Goal: Task Accomplishment & Management: Complete application form

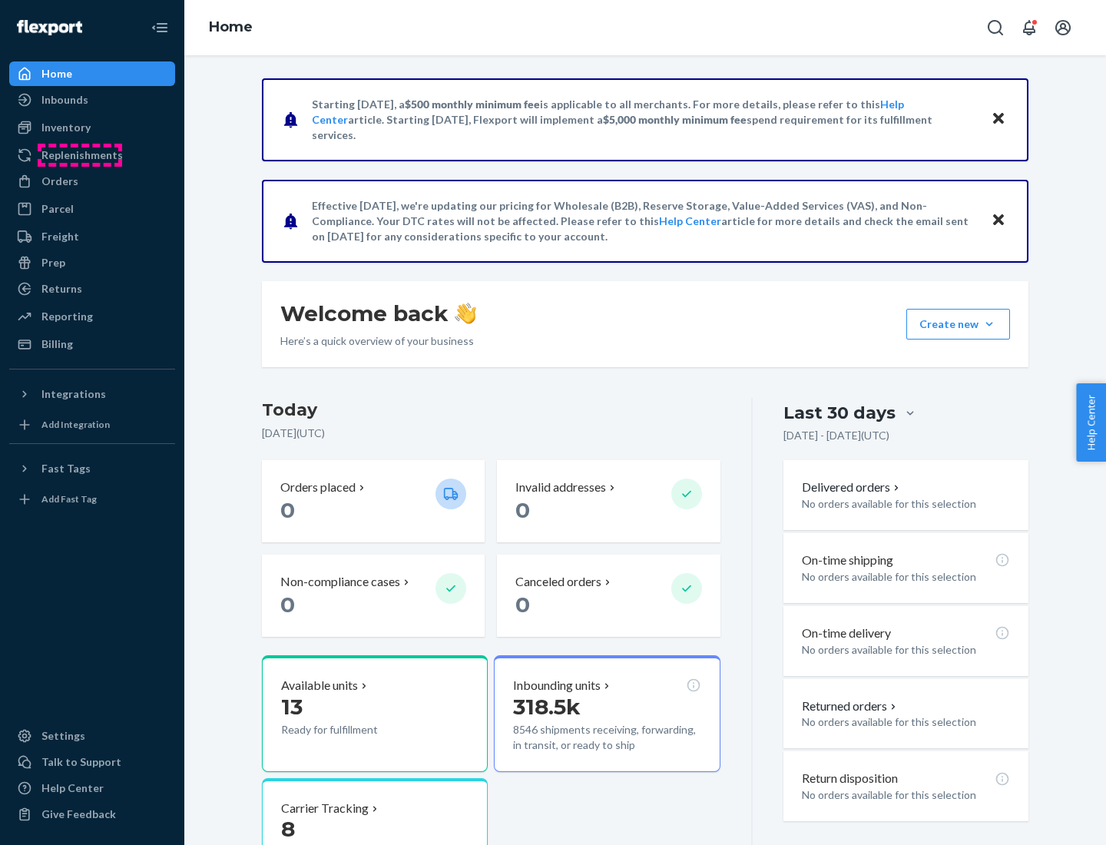
click at [80, 155] on div "Replenishments" at bounding box center [81, 155] width 81 height 15
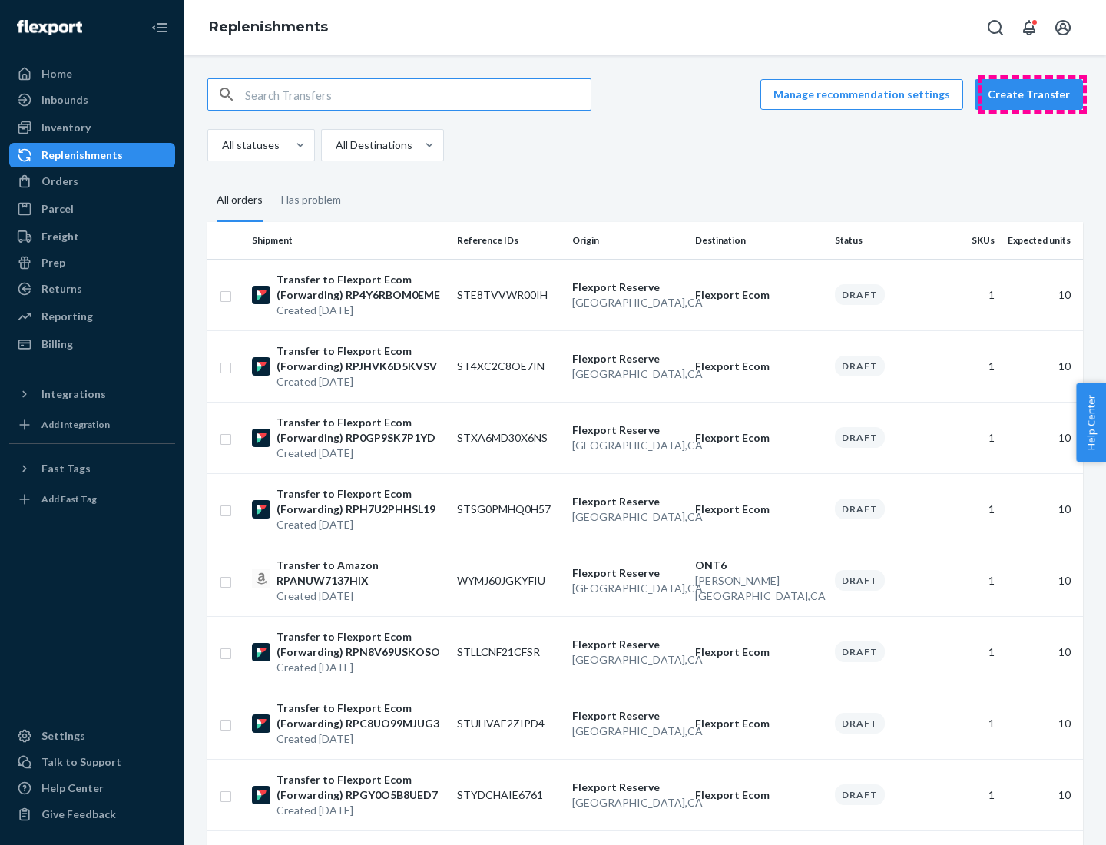
click at [1033, 95] on button "Create Transfer" at bounding box center [1029, 94] width 108 height 31
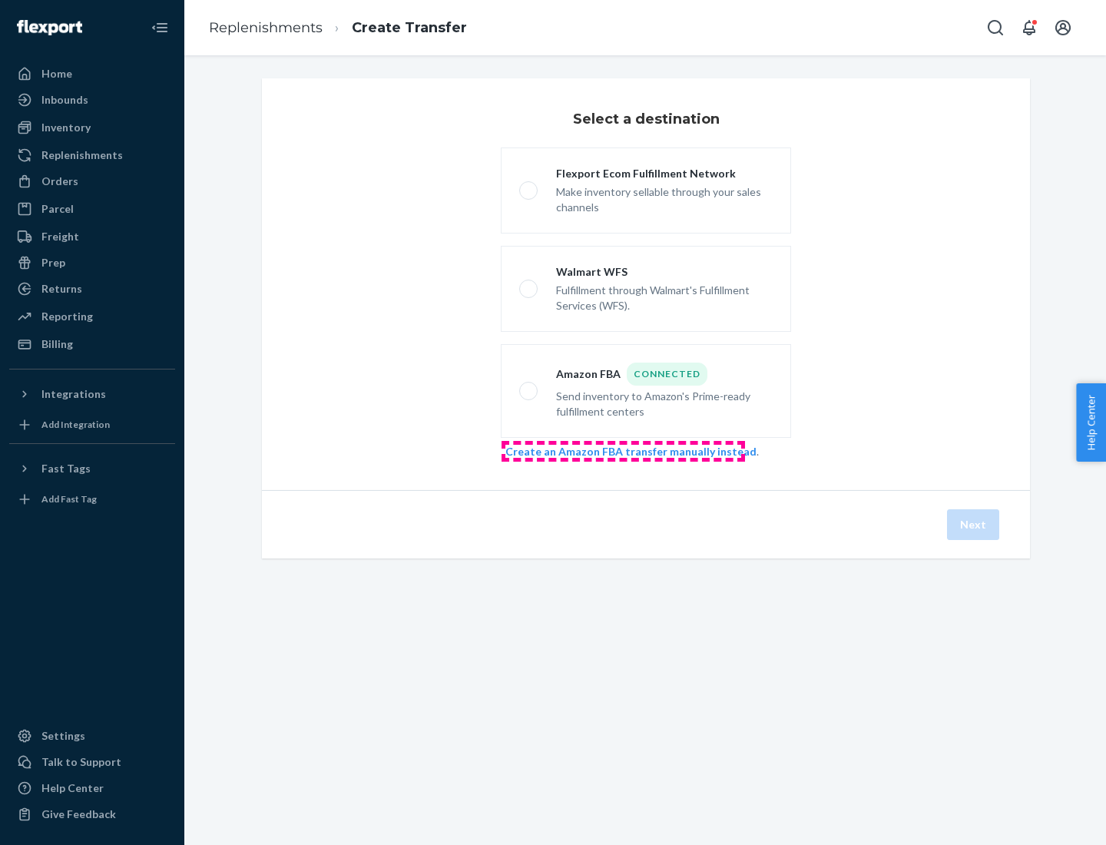
click at [623, 451] on link "Create an Amazon FBA transfer manually instead" at bounding box center [631, 451] width 251 height 13
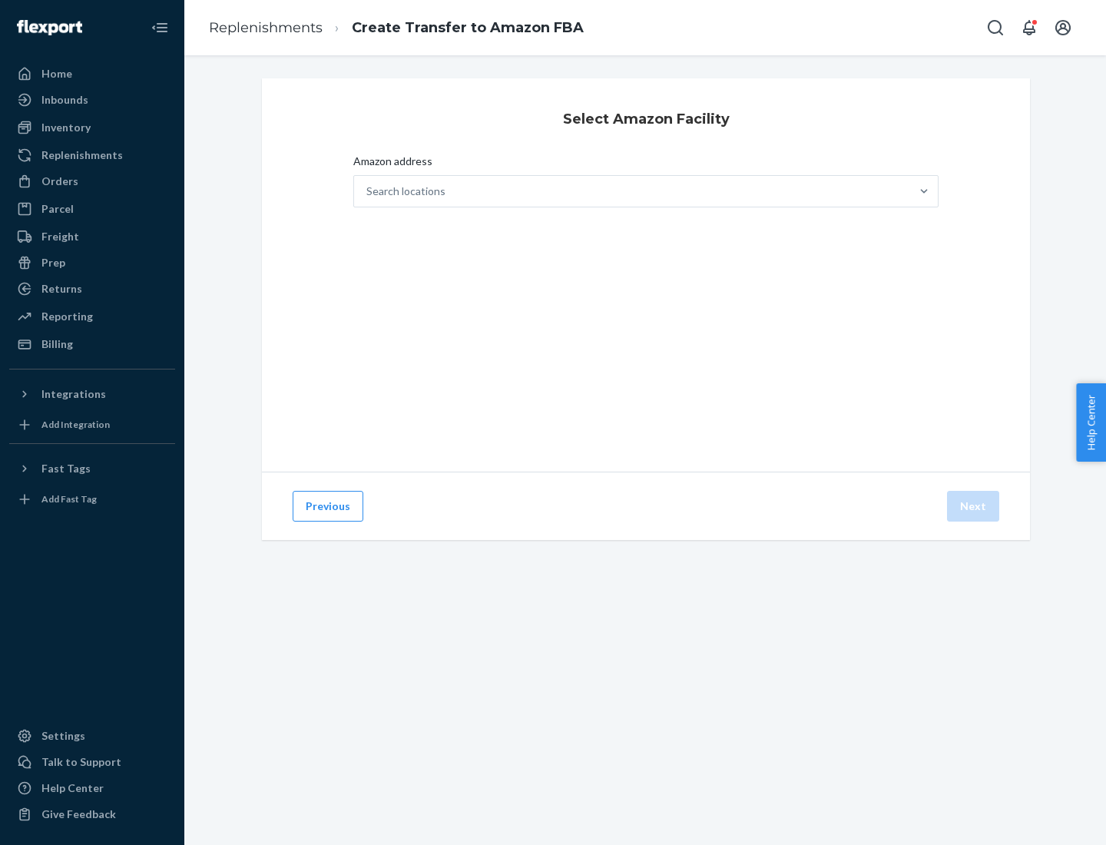
click at [632, 191] on div "Search locations" at bounding box center [632, 191] width 556 height 31
click at [368, 191] on input "Amazon address Search locations" at bounding box center [368, 191] width 2 height 15
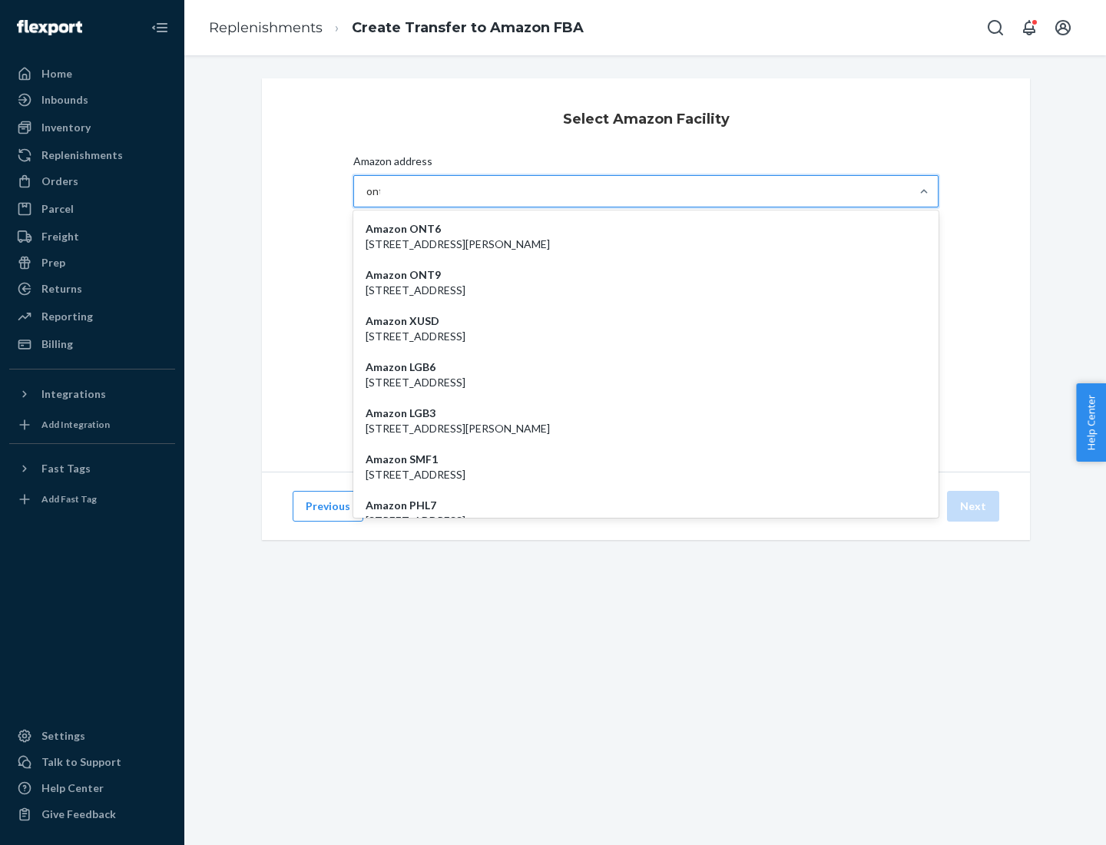
type input "ont6"
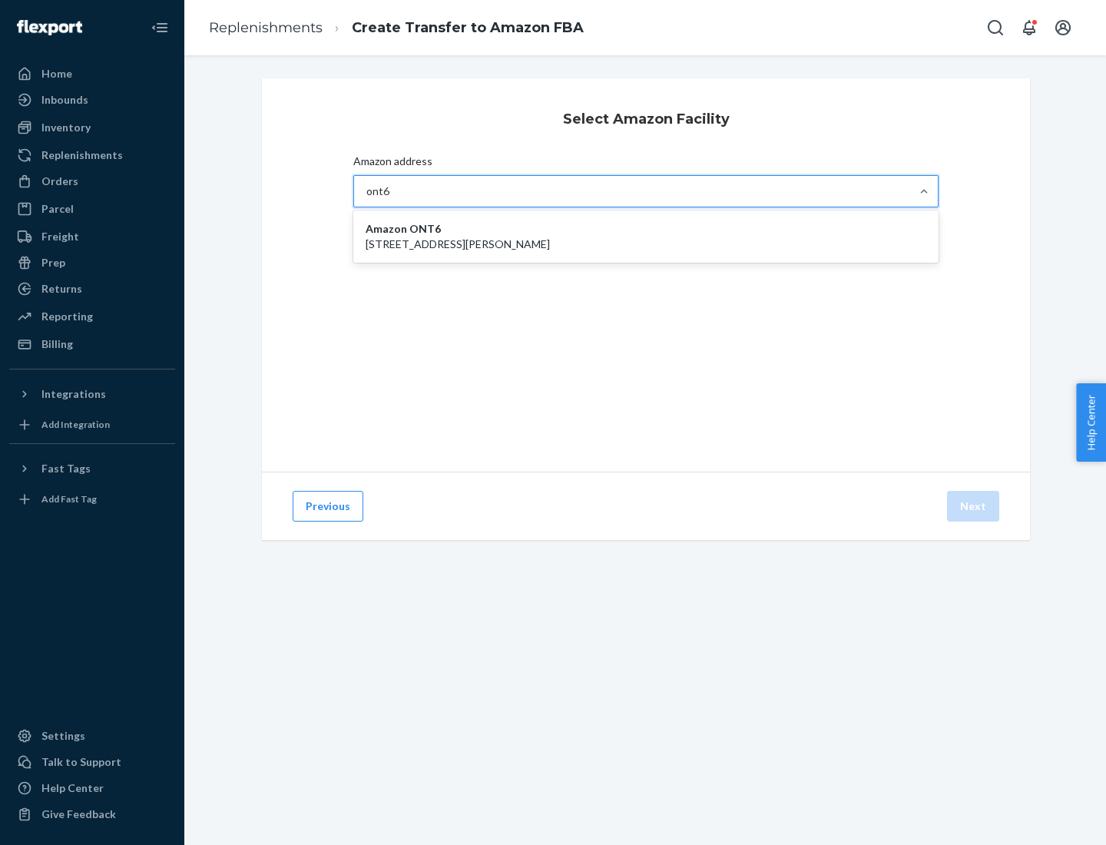
click at [646, 237] on p "[STREET_ADDRESS][PERSON_NAME]" at bounding box center [646, 244] width 561 height 15
click at [390, 199] on input "ont6" at bounding box center [379, 191] width 24 height 15
click at [974, 506] on button "Next" at bounding box center [973, 506] width 52 height 31
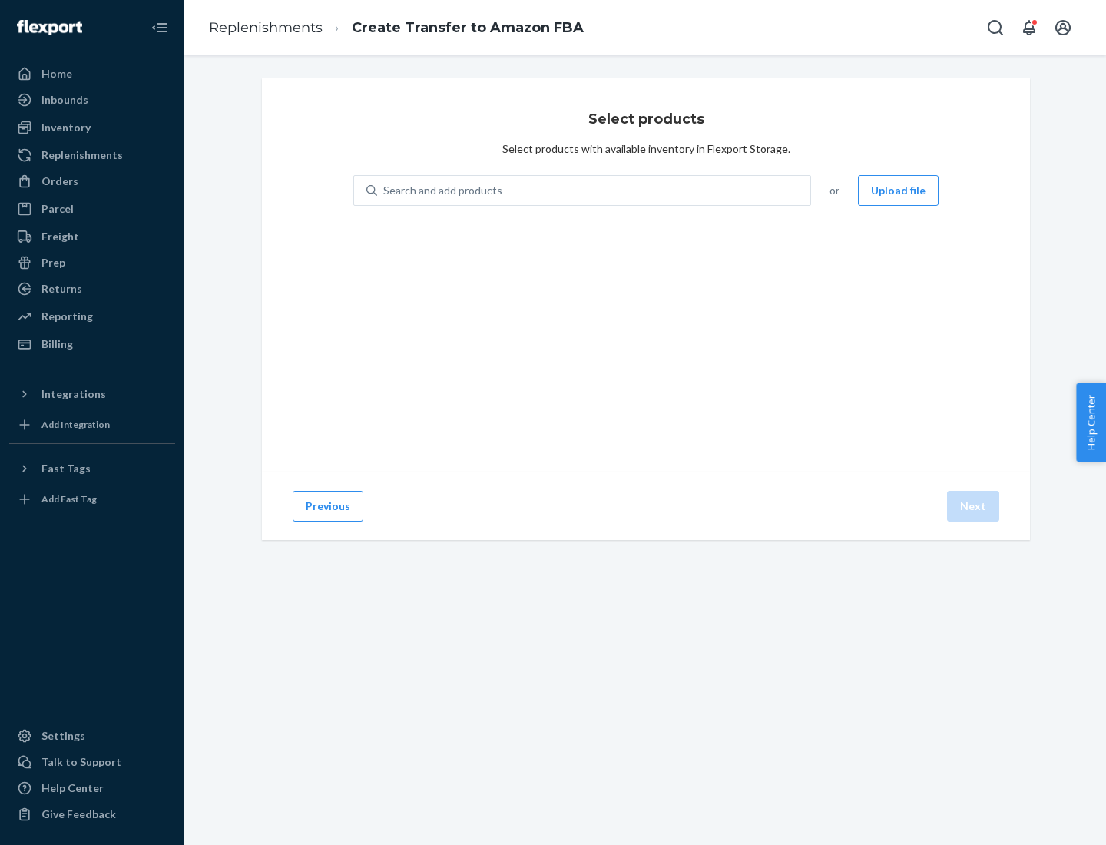
click at [595, 191] on div "Search and add products" at bounding box center [593, 191] width 433 height 28
click at [385, 191] on input "Search and add products" at bounding box center [384, 190] width 2 height 15
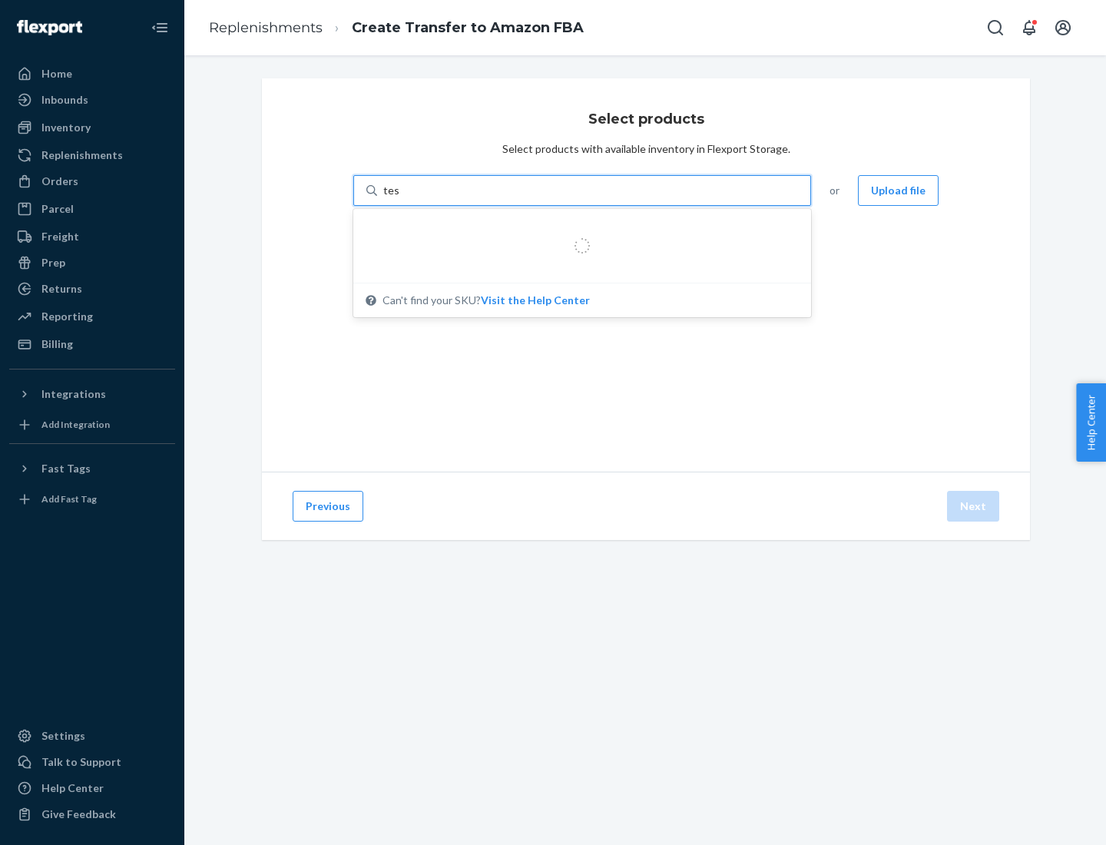
type input "test"
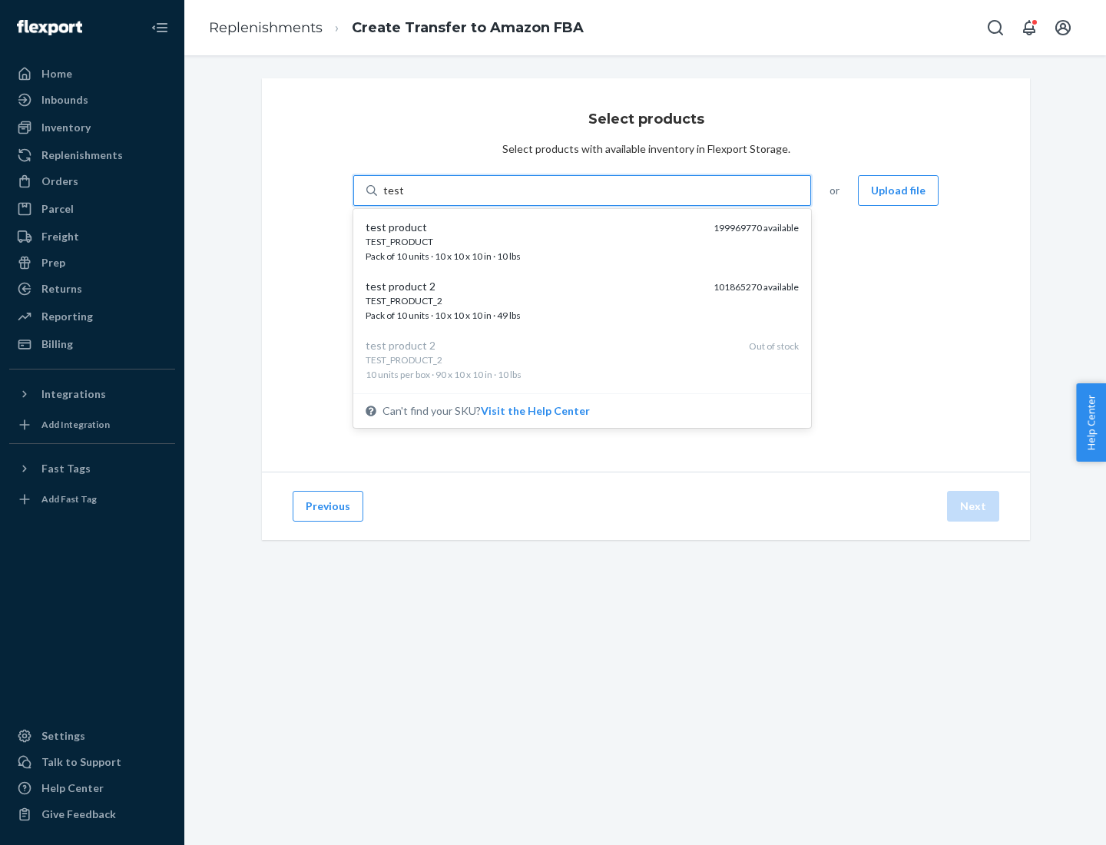
click at [534, 241] on div "TEST_PRODUCT" at bounding box center [534, 241] width 336 height 13
click at [403, 198] on input "test" at bounding box center [393, 190] width 20 height 15
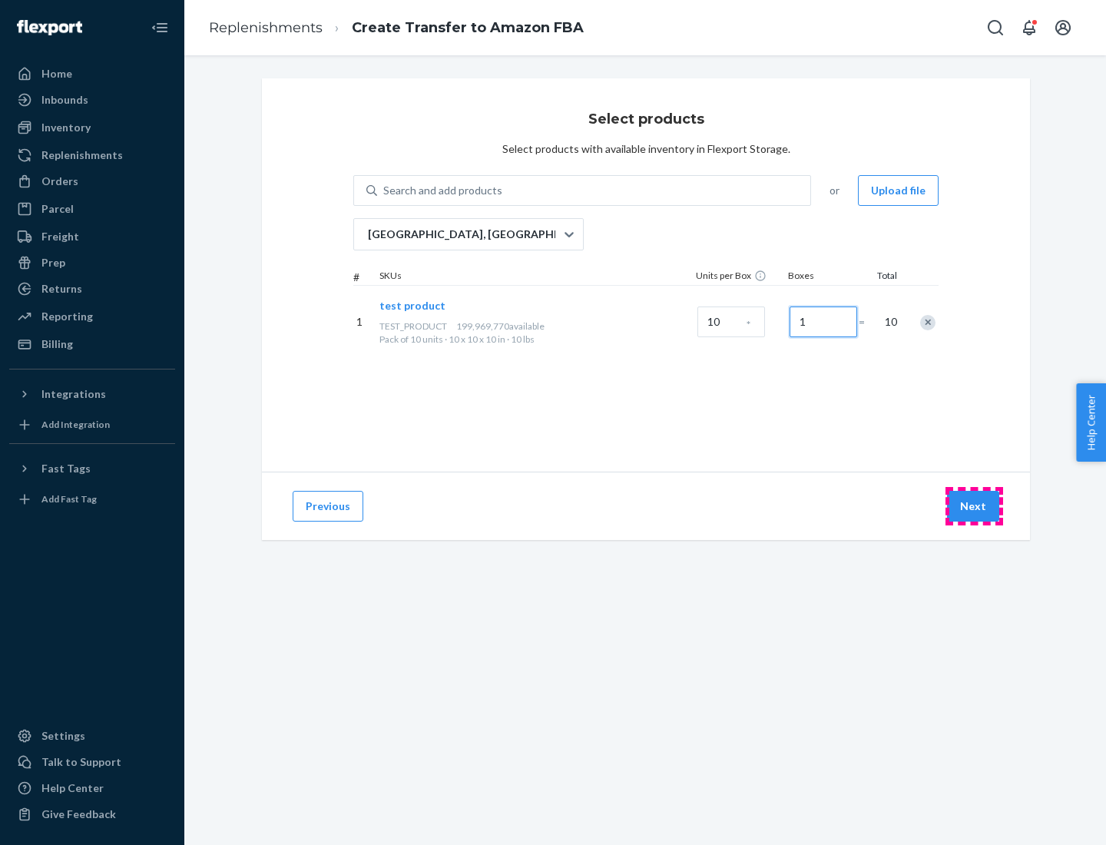
type input "1"
click at [974, 506] on button "Next" at bounding box center [973, 506] width 52 height 31
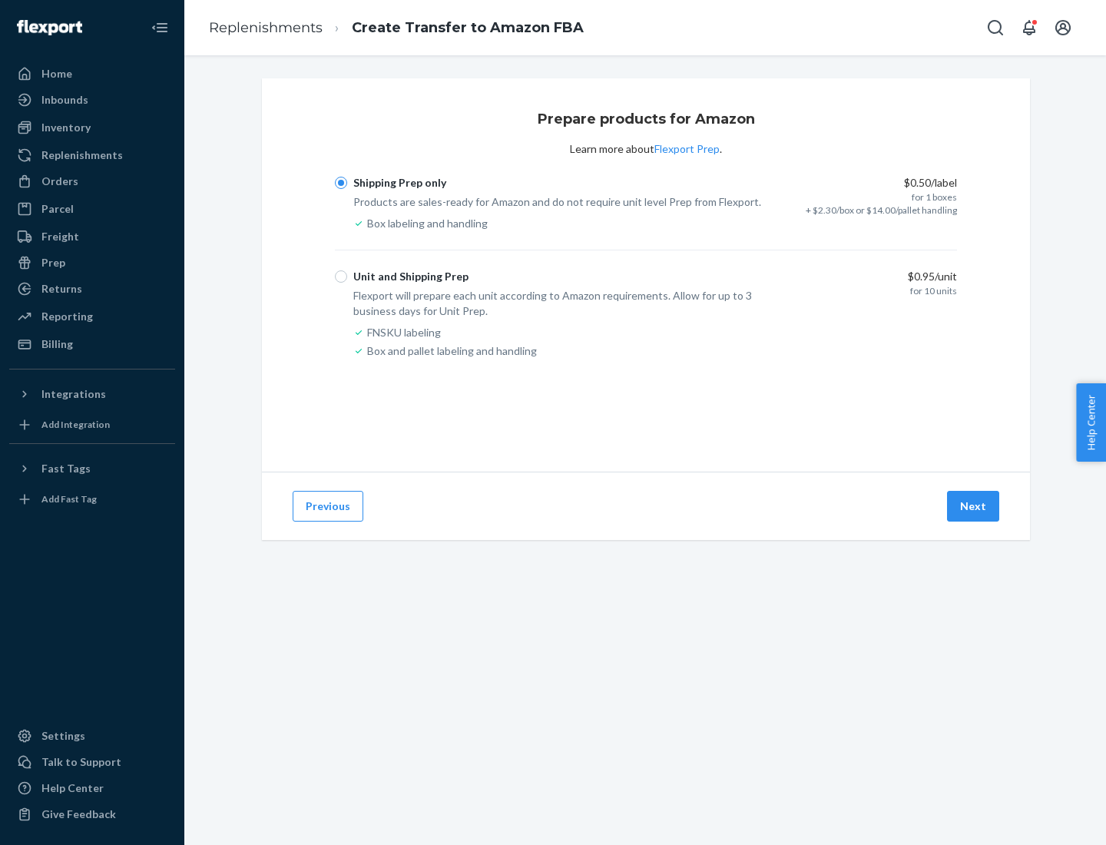
click at [408, 277] on div "Unit and Shipping Prep" at bounding box center [410, 276] width 115 height 15
click at [347, 277] on input "Unit and Shipping Prep" at bounding box center [341, 276] width 12 height 12
radio input "true"
click at [974, 506] on button "Next" at bounding box center [973, 506] width 52 height 31
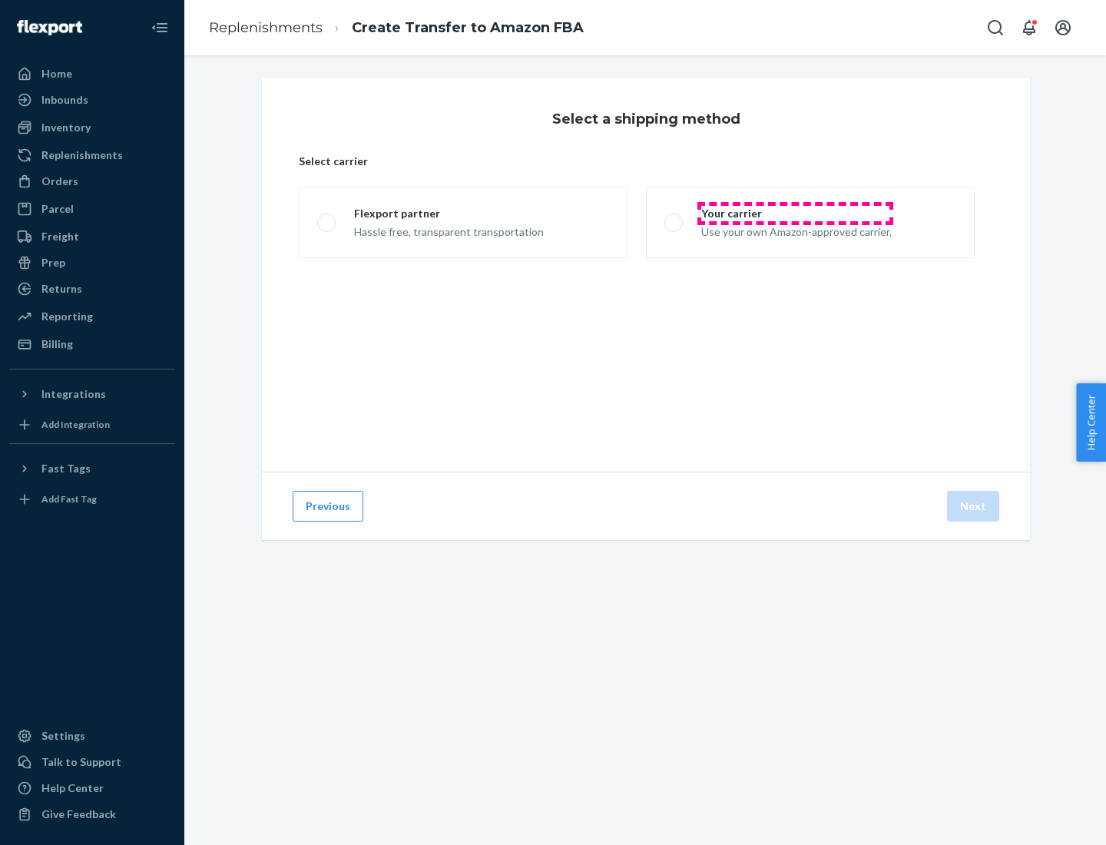
click at [795, 214] on div "Your carrier" at bounding box center [797, 213] width 191 height 15
click at [675, 218] on input "Your carrier Use your own Amazon-approved carrier." at bounding box center [670, 223] width 10 height 10
radio input "true"
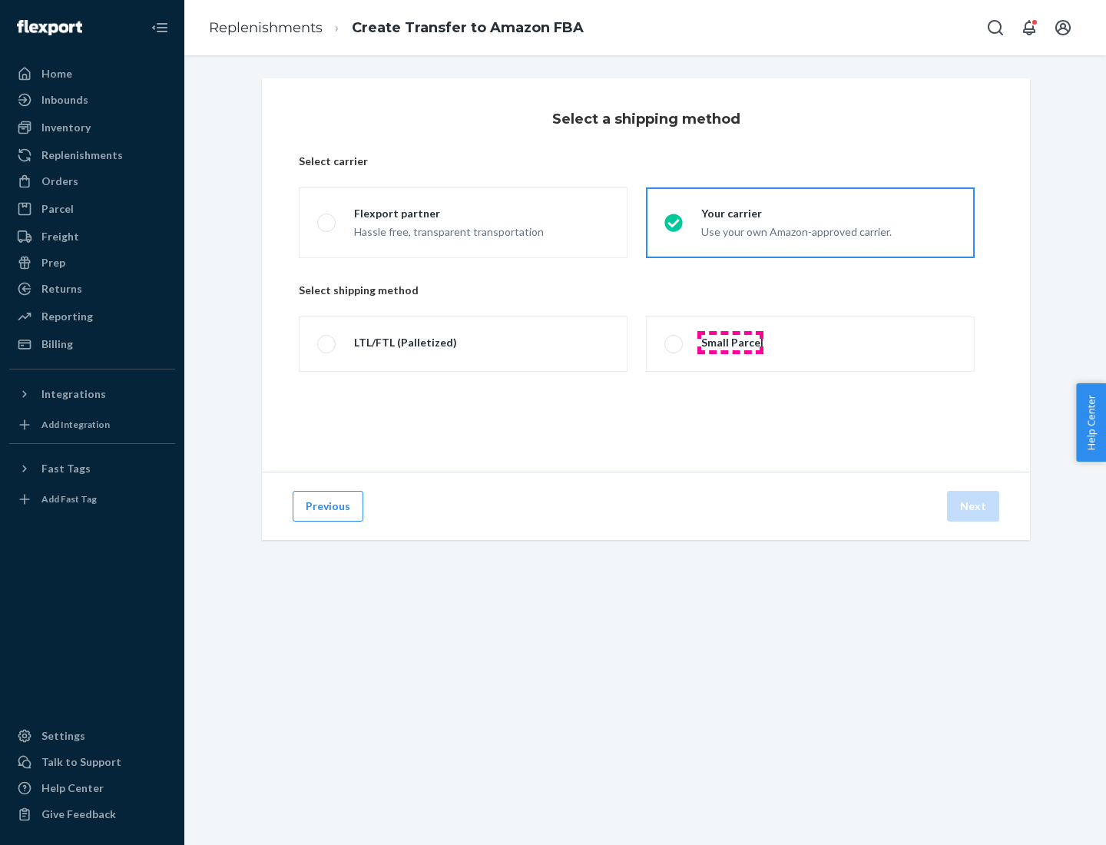
click at [731, 343] on div "Small Parcel" at bounding box center [733, 342] width 62 height 15
click at [675, 343] on input "Small Parcel" at bounding box center [670, 345] width 10 height 10
radio input "true"
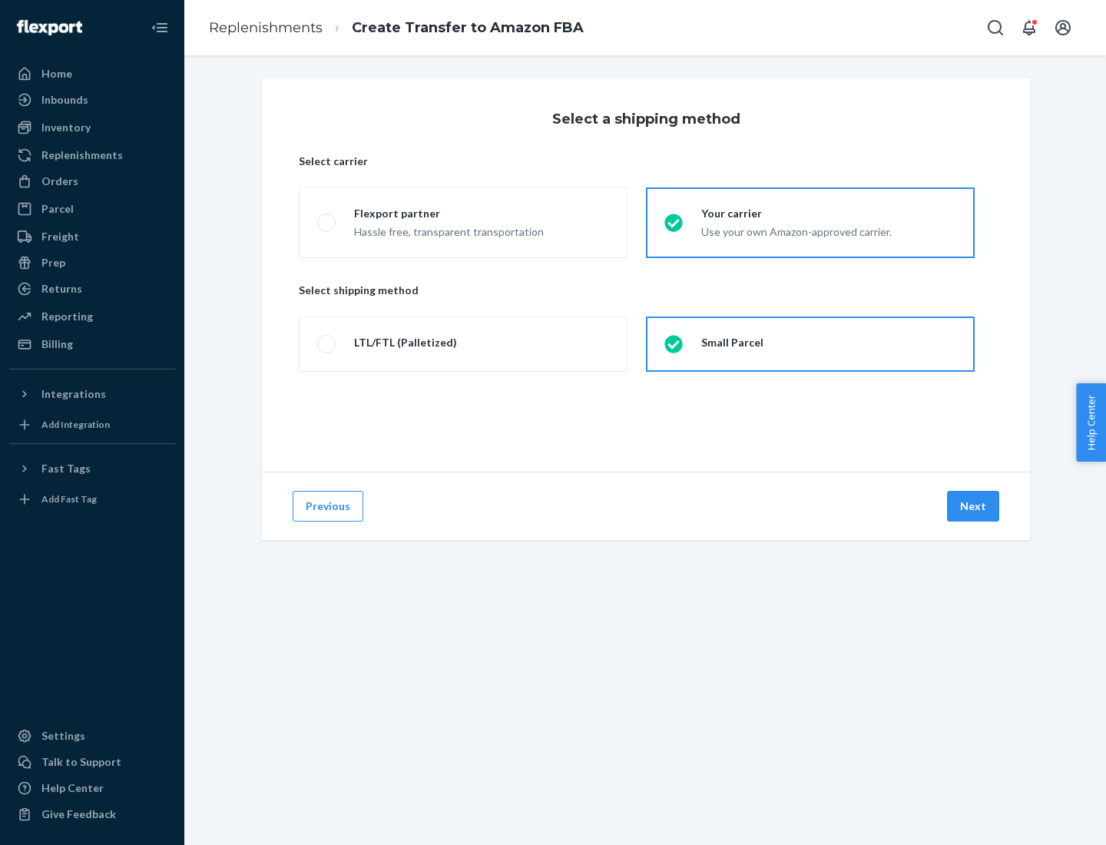
click at [974, 506] on button "Next" at bounding box center [973, 506] width 52 height 31
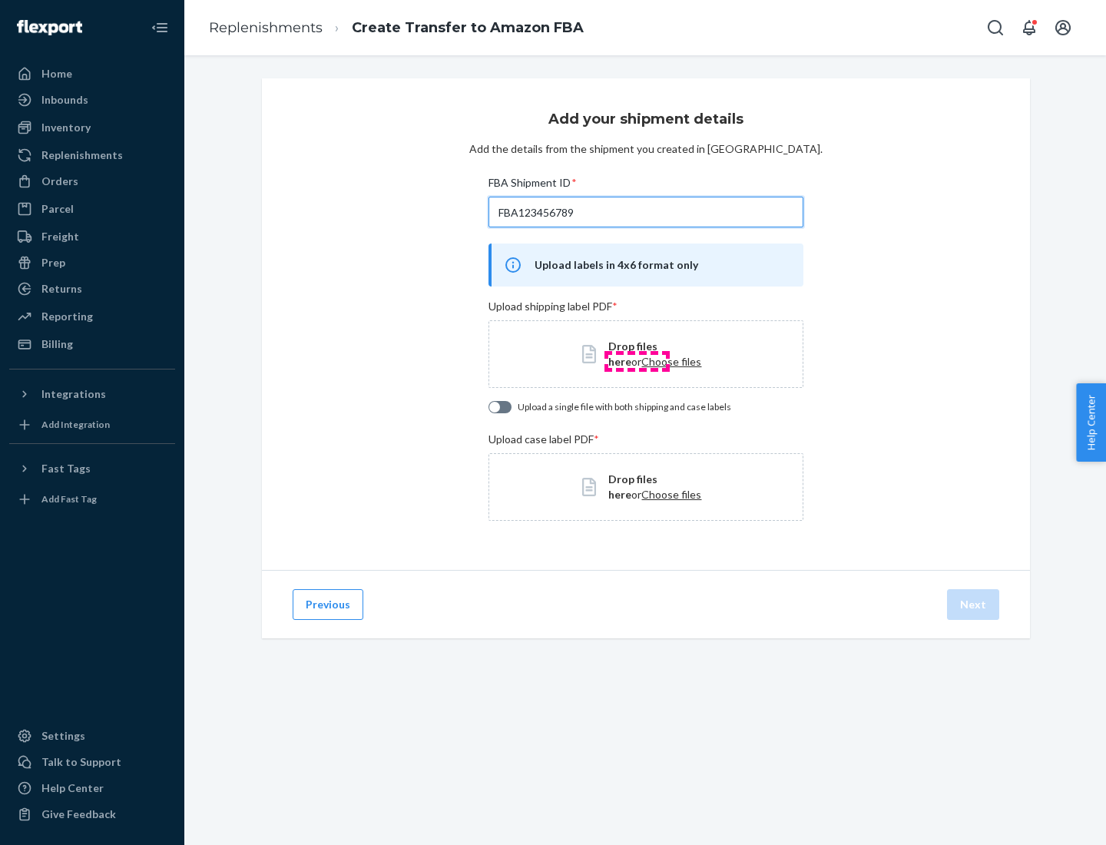
type input "FBA123456789"
click at [642, 361] on span "Choose files" at bounding box center [672, 361] width 60 height 13
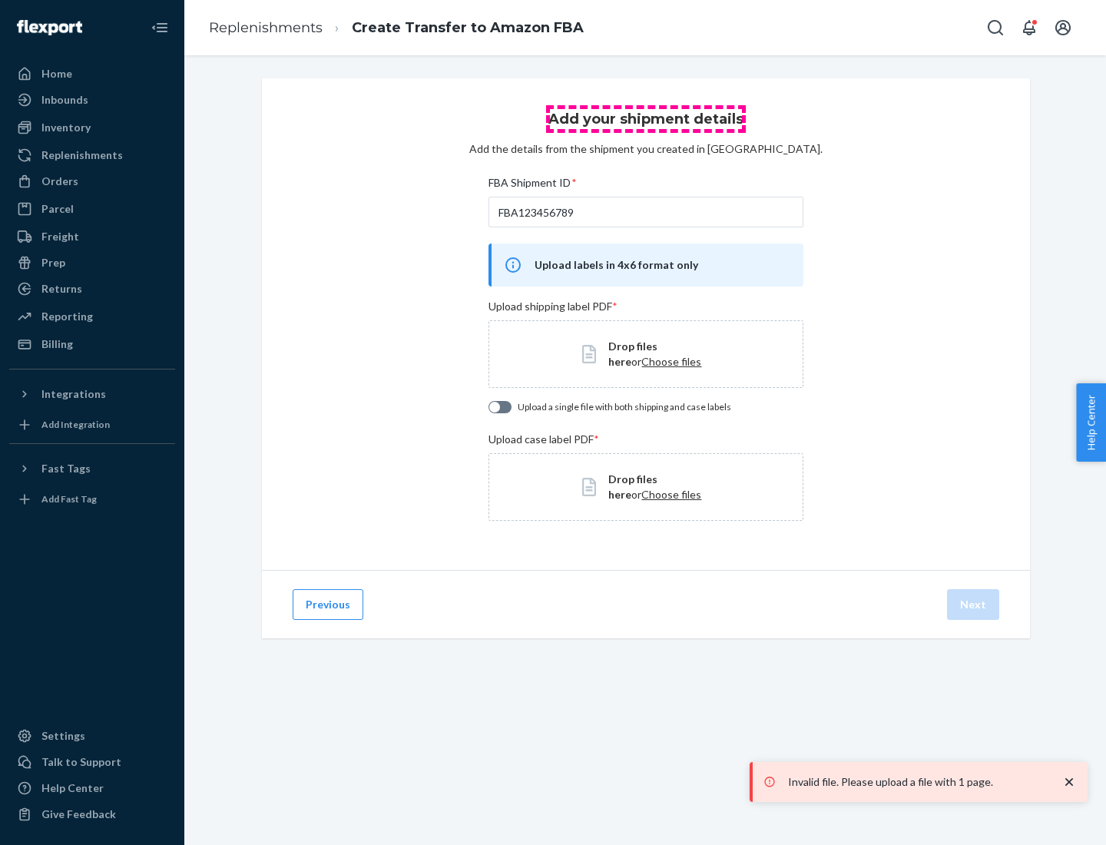
click at [645, 119] on h3 "Add your shipment details" at bounding box center [646, 119] width 195 height 20
